Goal: Task Accomplishment & Management: Use online tool/utility

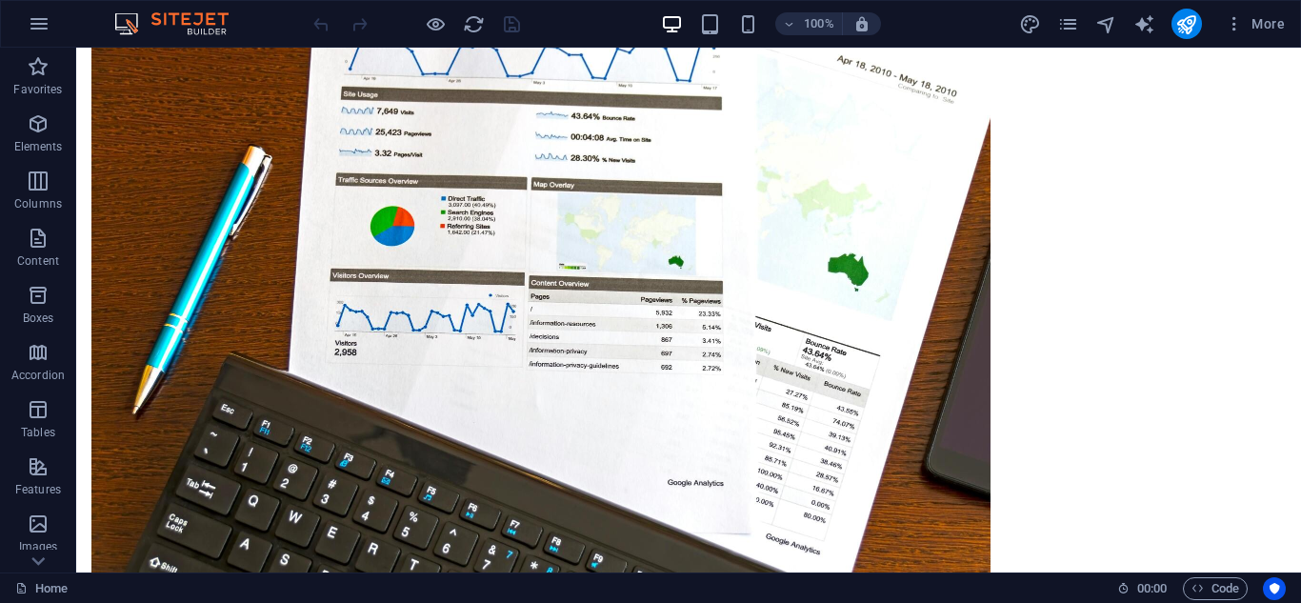
scroll to position [1191, 0]
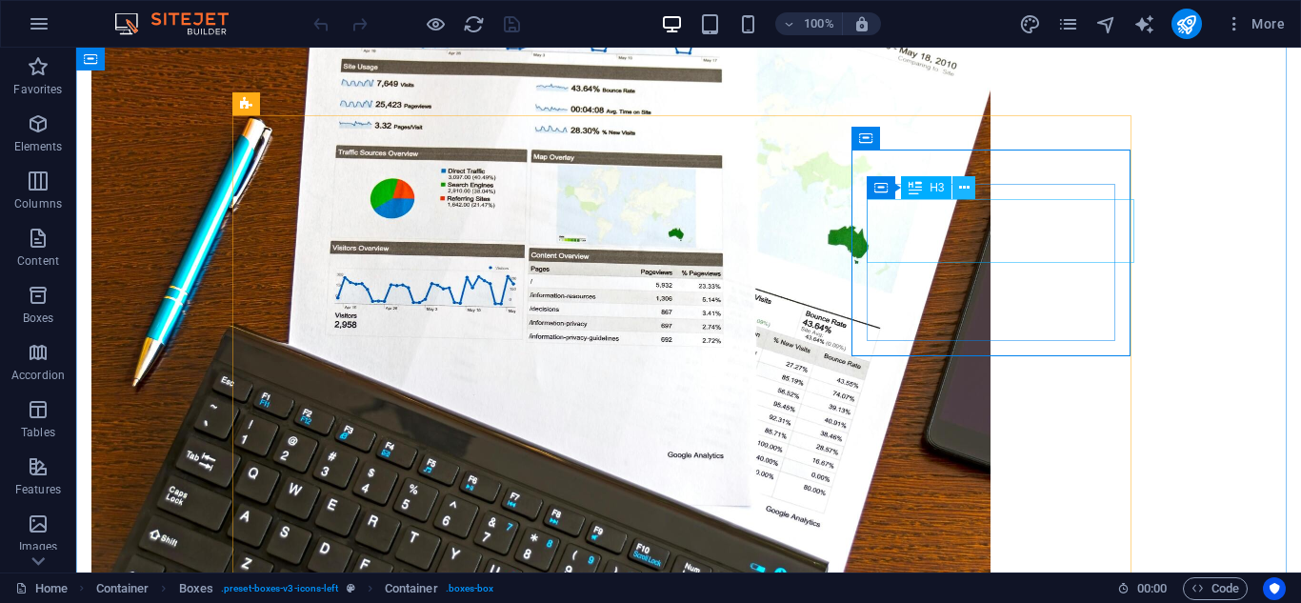
click at [964, 190] on icon at bounding box center [964, 188] width 10 height 20
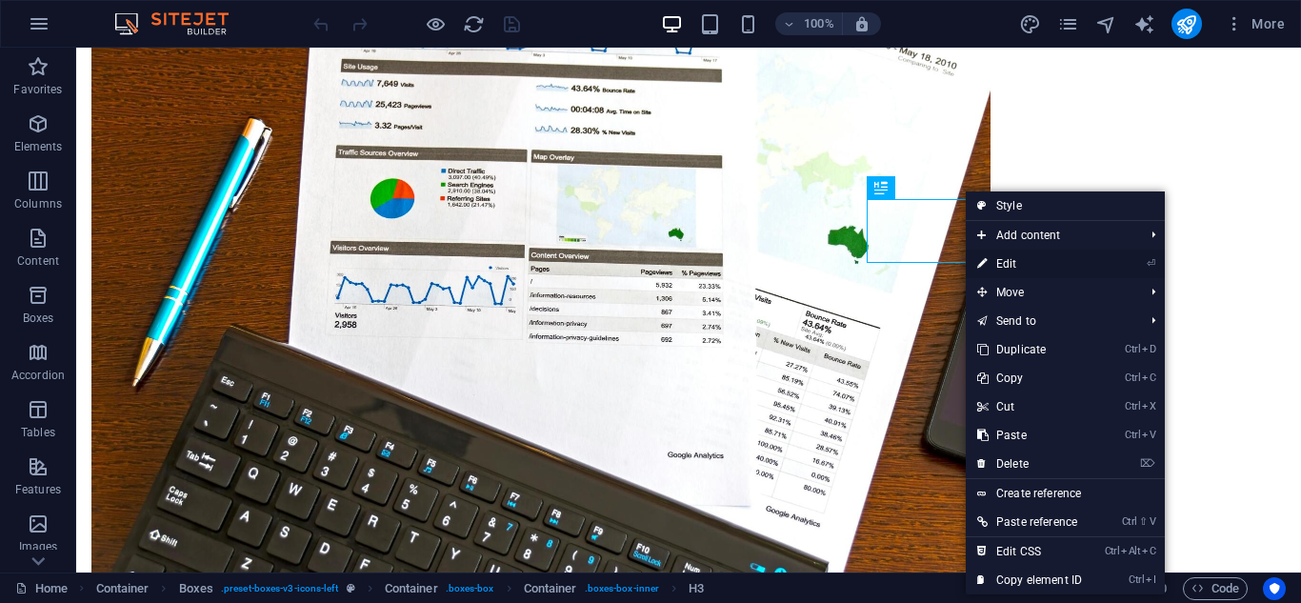
click at [1005, 257] on link "⏎ Edit" at bounding box center [1030, 264] width 128 height 29
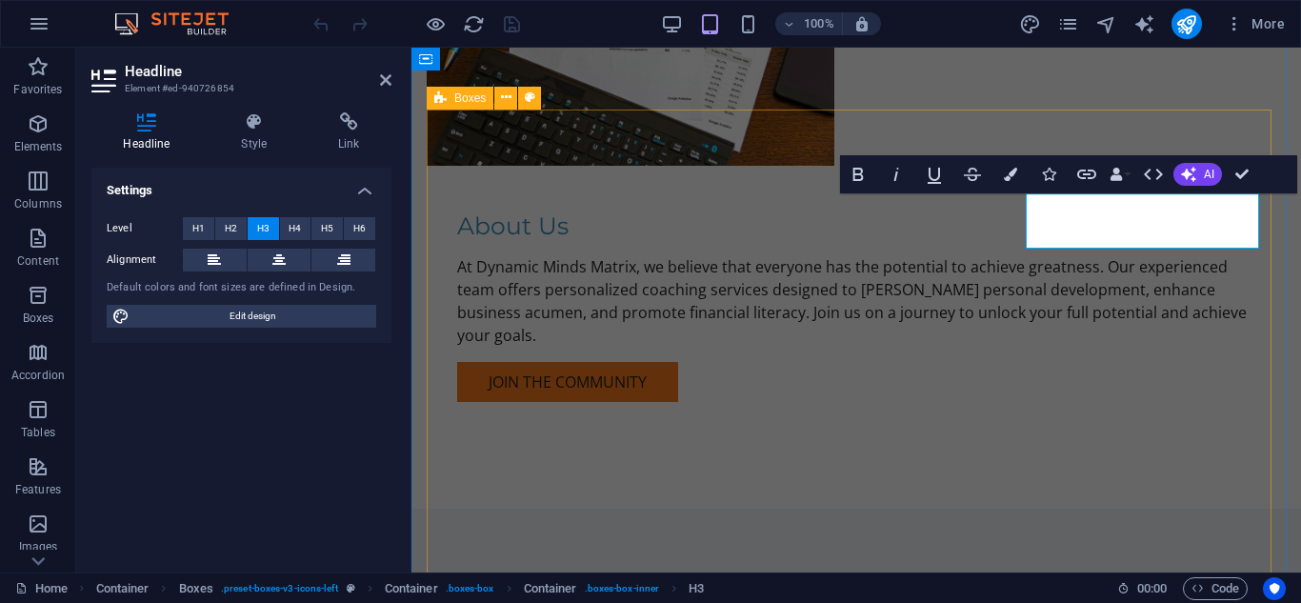
scroll to position [1181, 0]
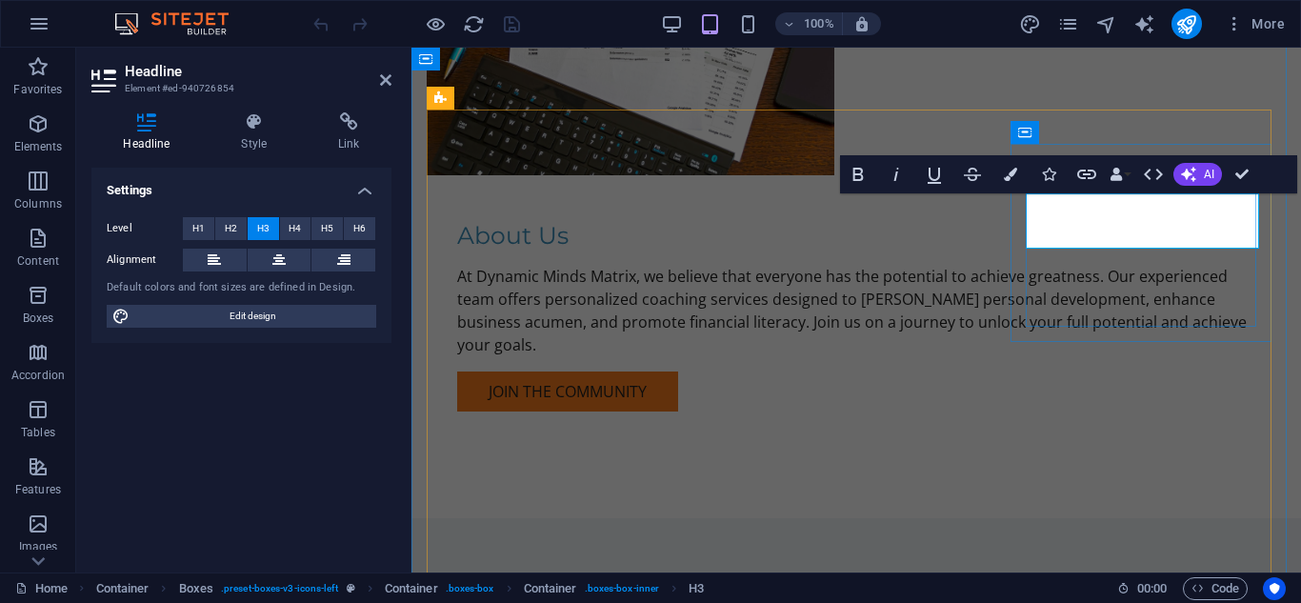
click at [383, 76] on icon at bounding box center [385, 79] width 11 height 15
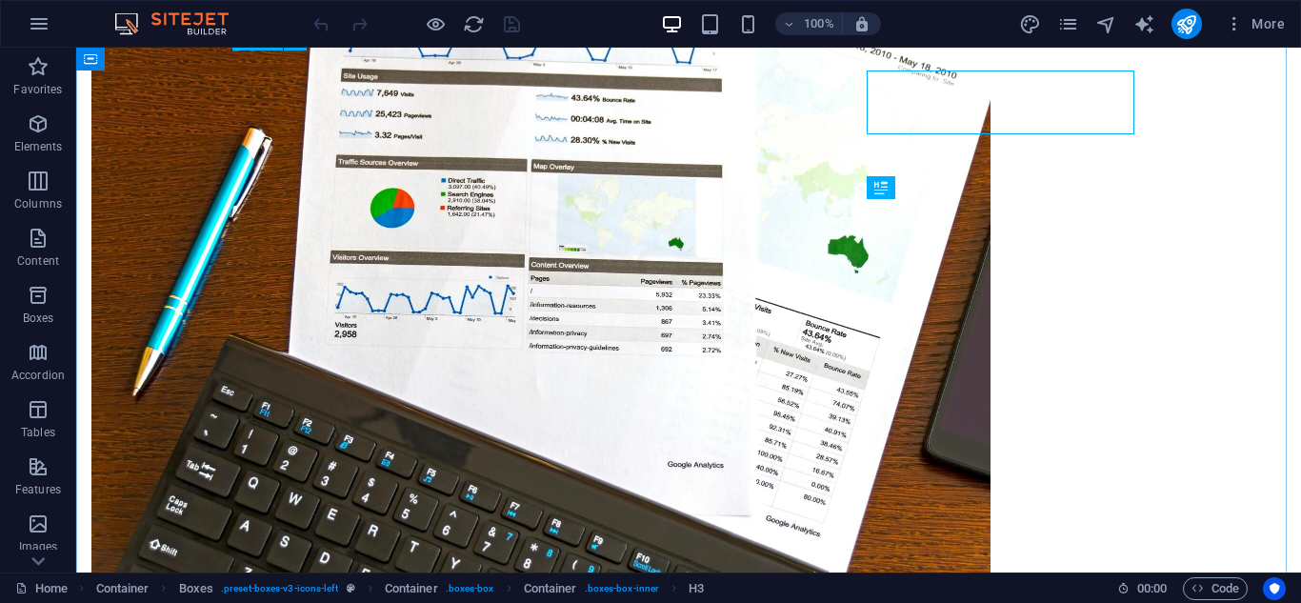
scroll to position [1191, 0]
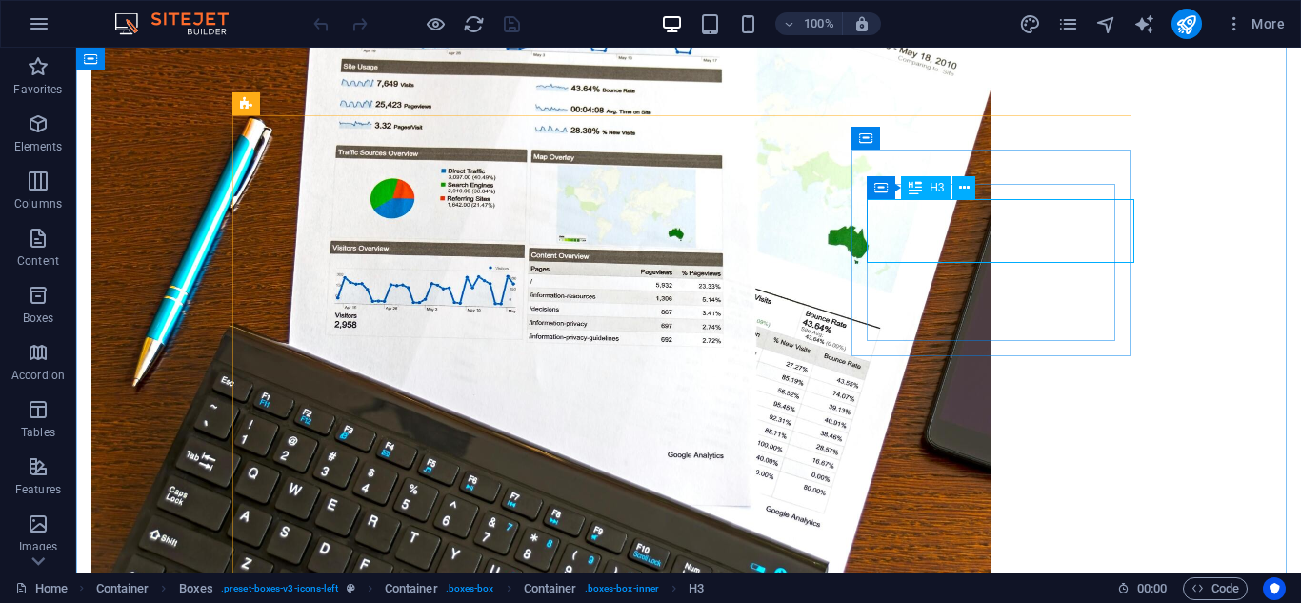
click at [964, 190] on icon at bounding box center [964, 188] width 10 height 20
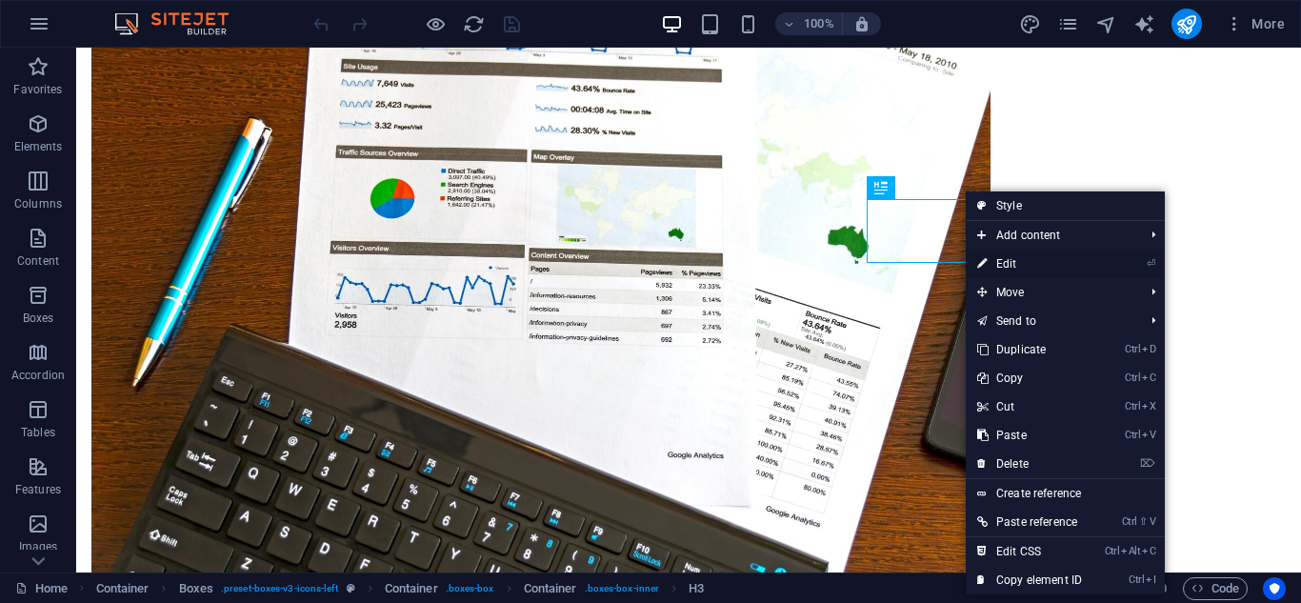
click at [1007, 260] on link "⏎ Edit" at bounding box center [1030, 264] width 128 height 29
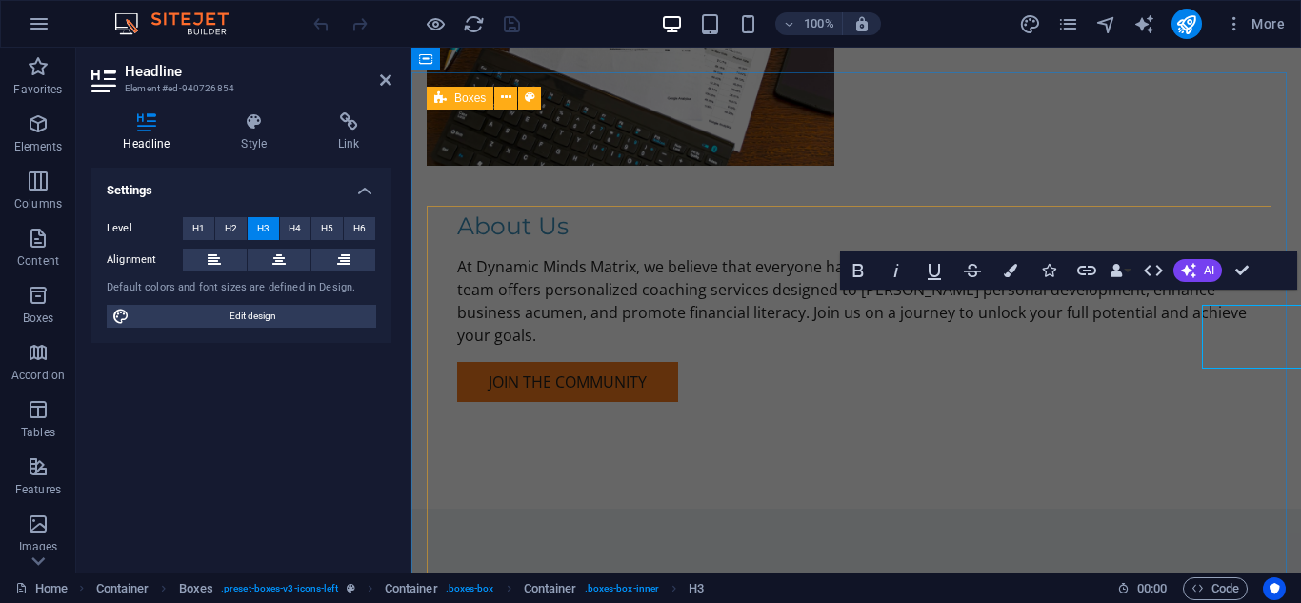
scroll to position [1181, 0]
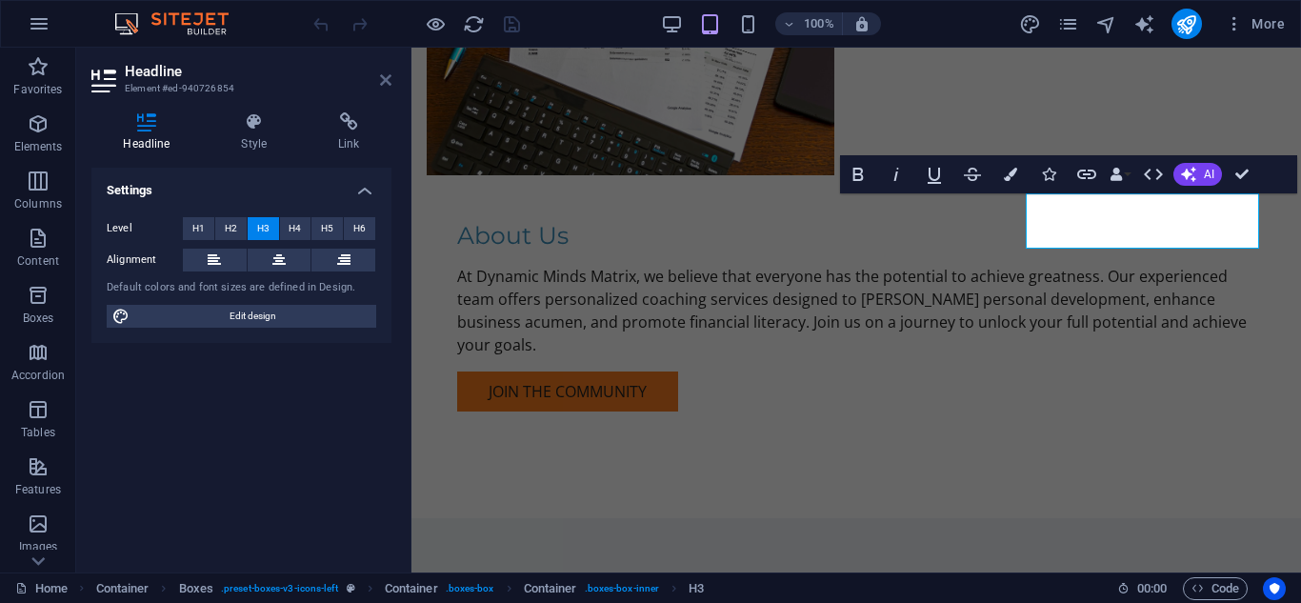
click at [382, 88] on link at bounding box center [385, 80] width 11 height 16
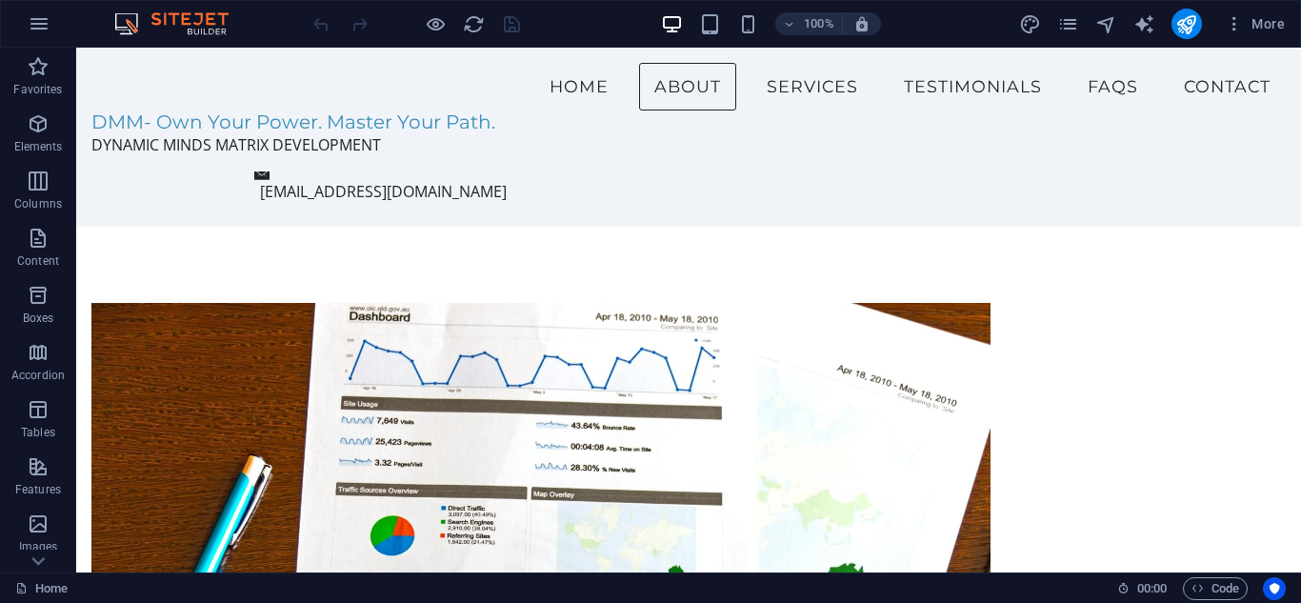
scroll to position [942, 0]
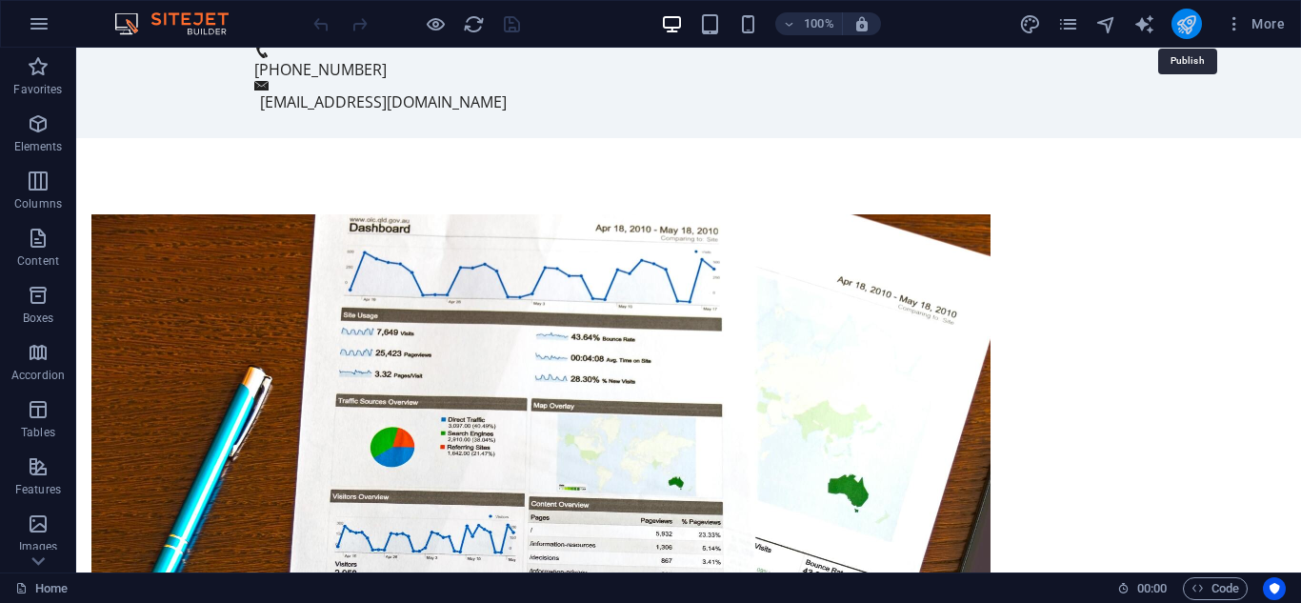
click at [1184, 25] on icon "publish" at bounding box center [1186, 24] width 22 height 22
